Goal: Navigation & Orientation: Find specific page/section

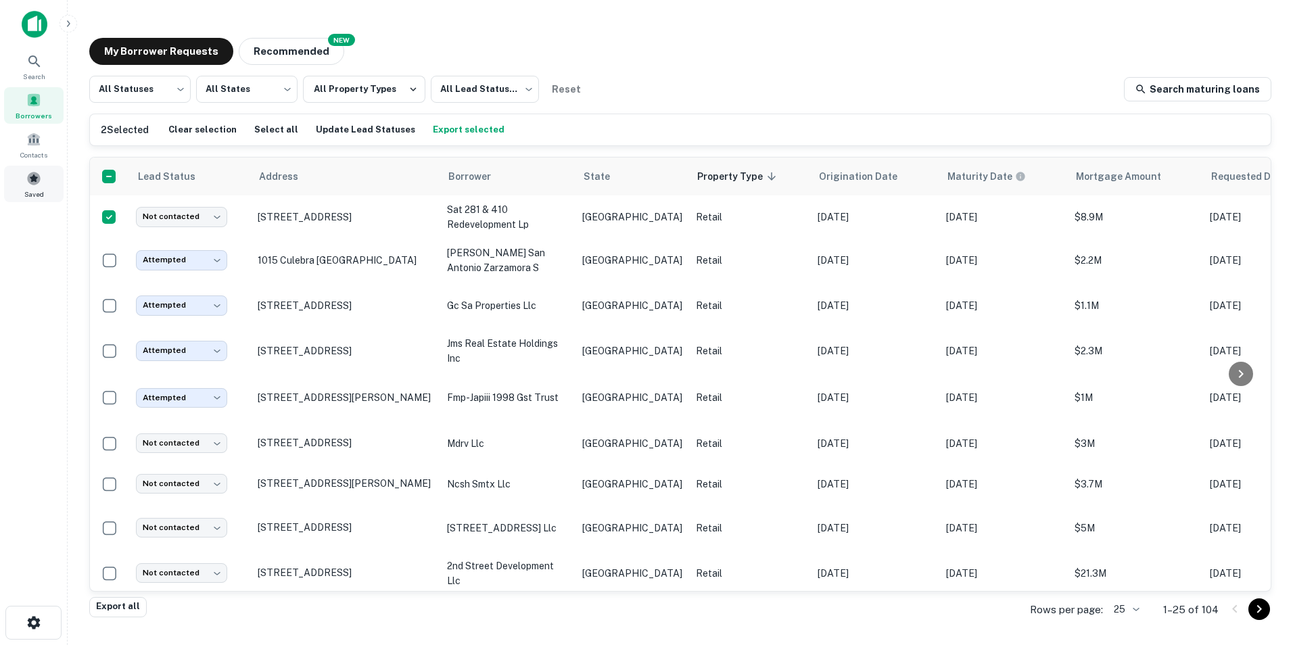
click at [38, 191] on span "Saved" at bounding box center [34, 194] width 20 height 11
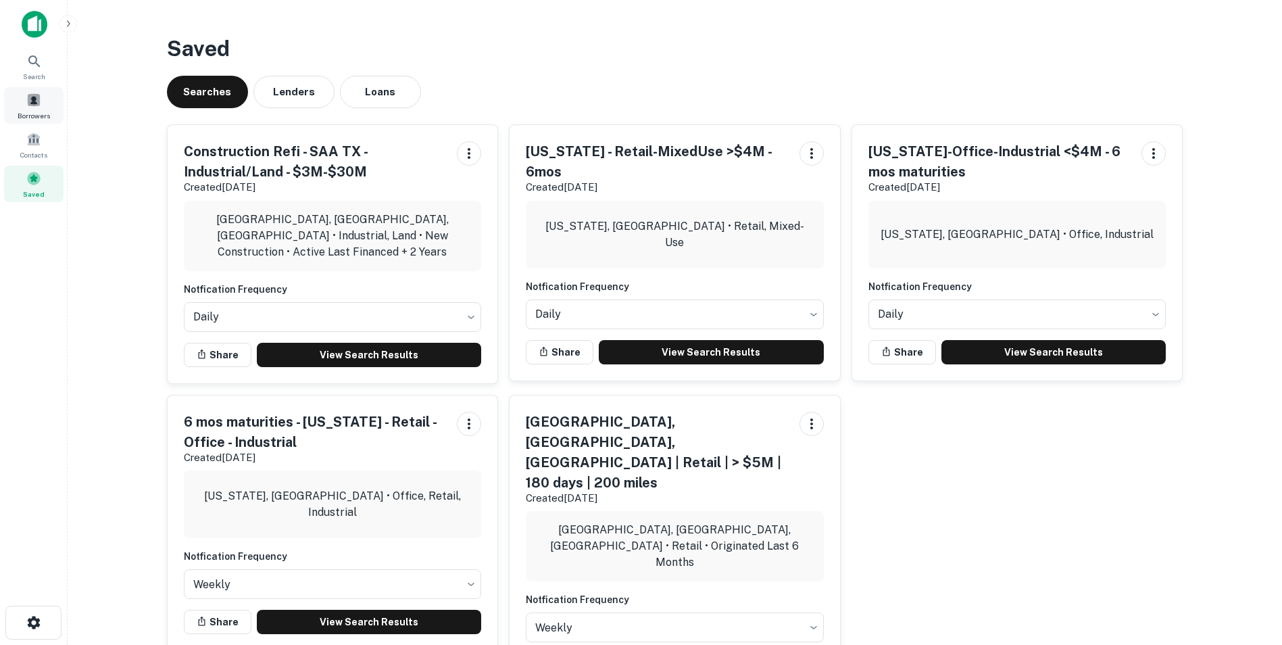
click at [30, 100] on span at bounding box center [33, 100] width 15 height 15
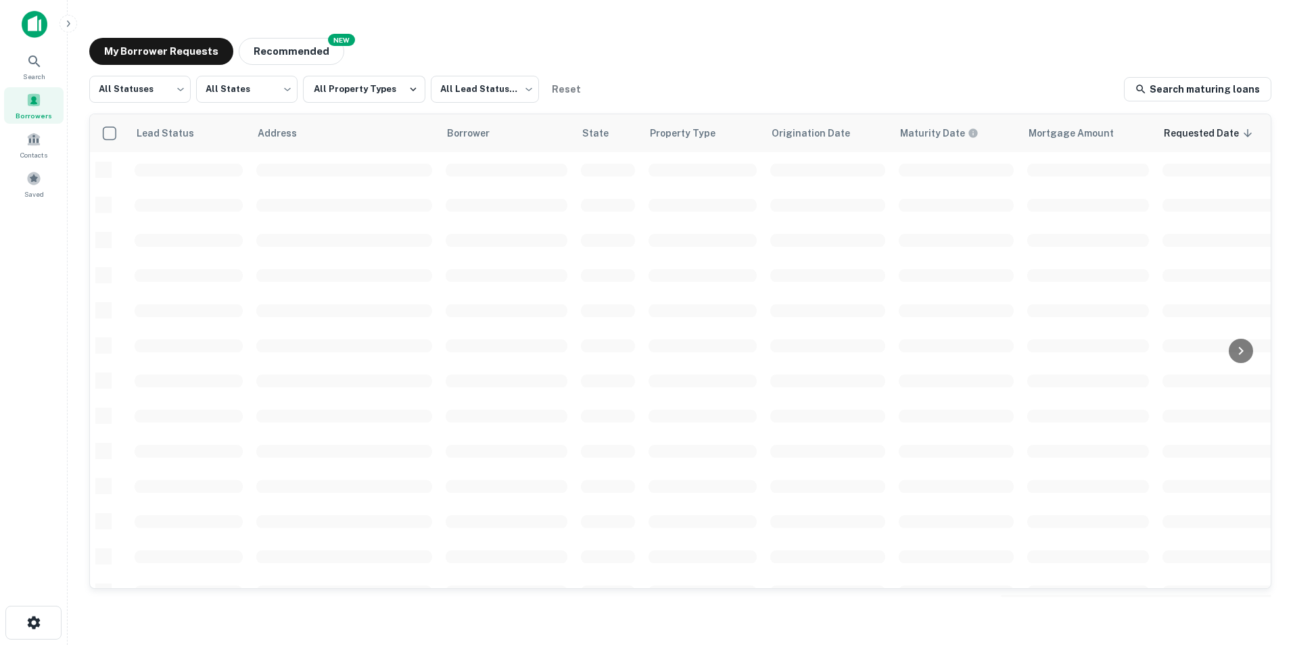
click at [299, 50] on button "Recommended" at bounding box center [291, 51] width 105 height 27
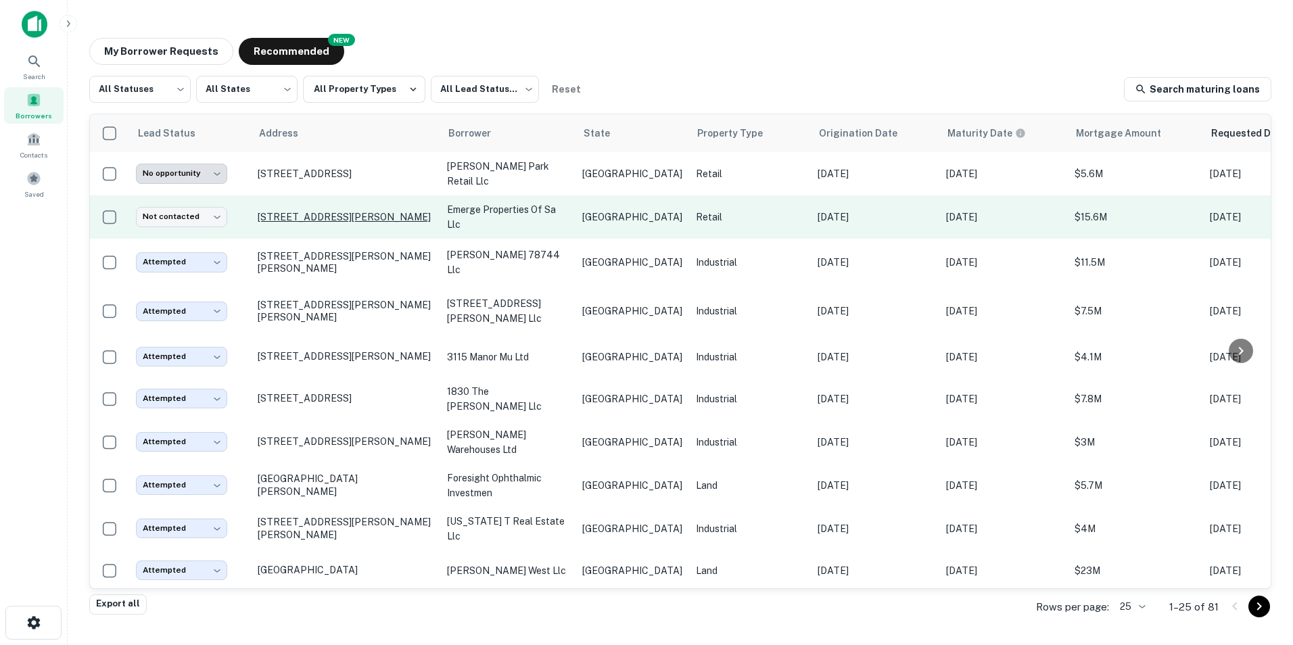
click at [308, 212] on p "5731 Babcock Rd San Antonio, TX78240" at bounding box center [346, 217] width 176 height 12
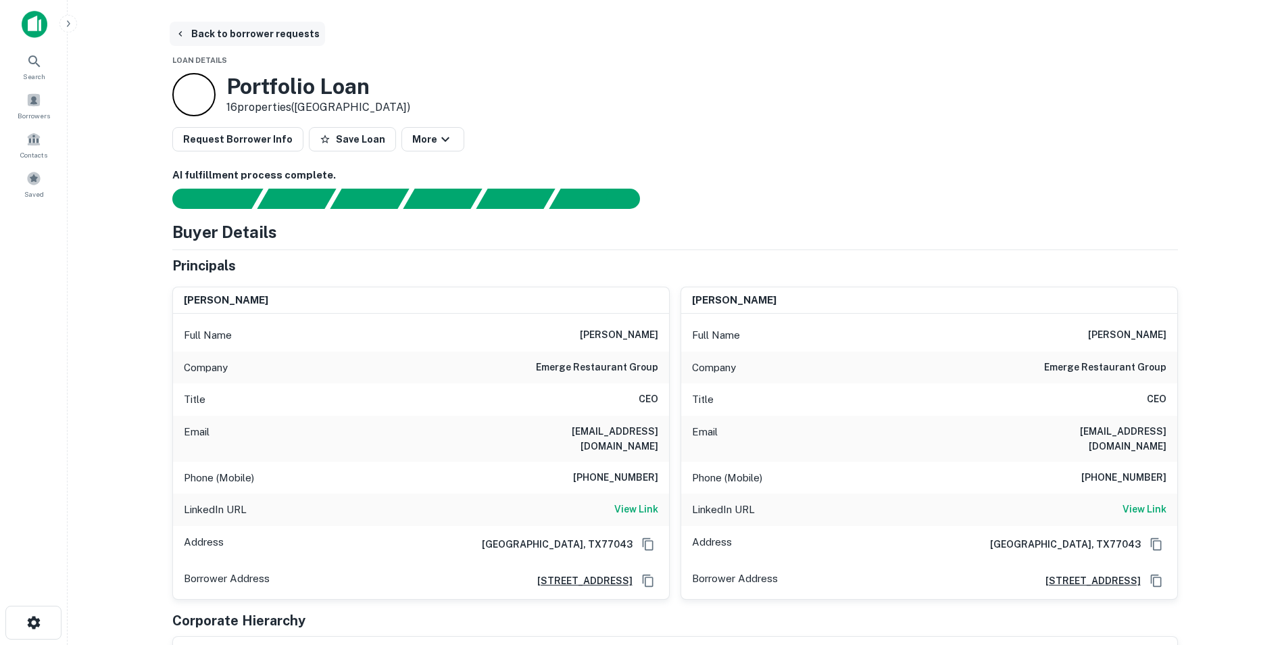
click at [203, 30] on button "Back to borrower requests" at bounding box center [247, 34] width 155 height 24
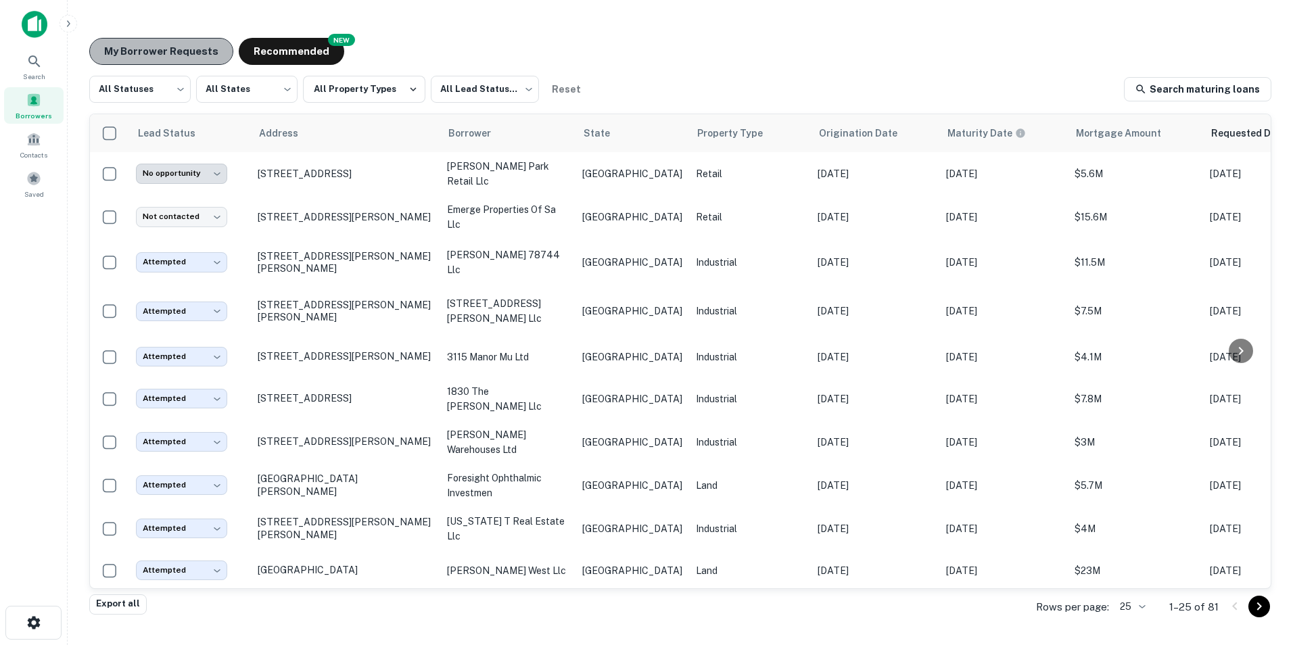
click at [162, 54] on button "My Borrower Requests" at bounding box center [161, 51] width 144 height 27
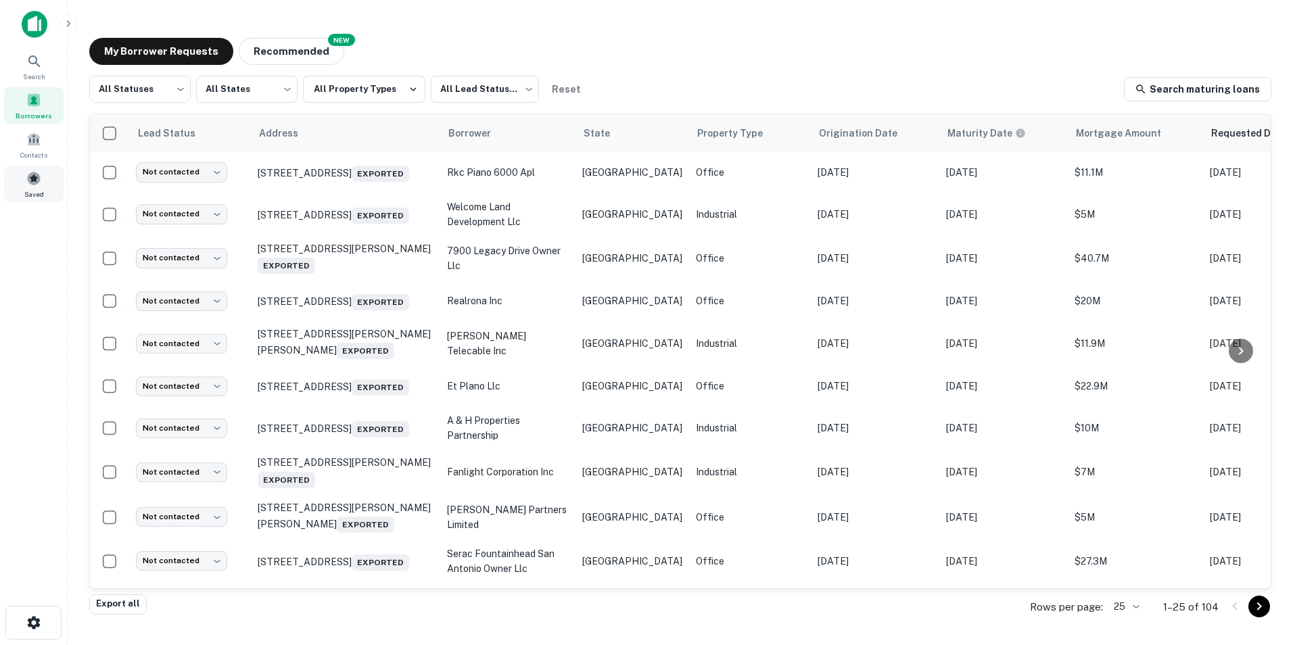
click at [30, 185] on span at bounding box center [33, 178] width 15 height 15
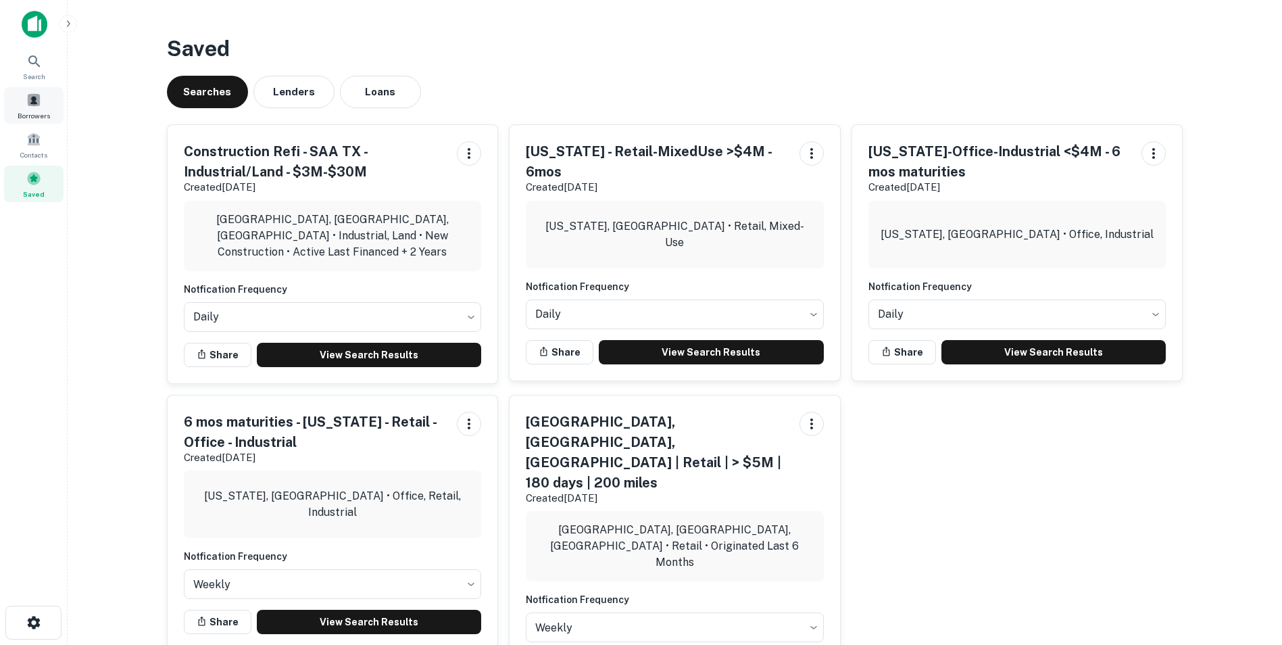
click at [32, 112] on span "Borrowers" at bounding box center [34, 115] width 32 height 11
